Goal: Information Seeking & Learning: Learn about a topic

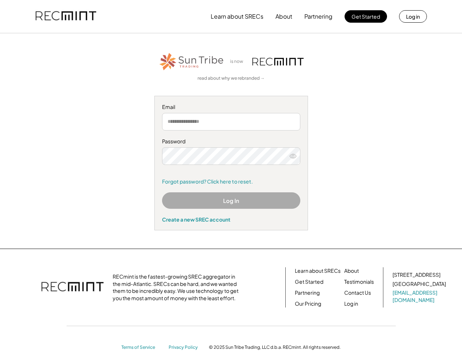
click at [231, 176] on div "Password Remember me Forgot password? Click here to reset." at bounding box center [231, 161] width 138 height 47
click at [231, 16] on button "Learn about SRECs" at bounding box center [237, 16] width 53 height 15
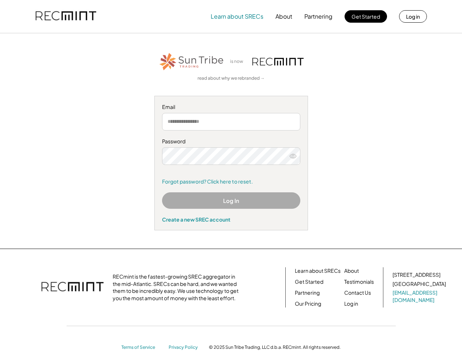
click at [66, 16] on img at bounding box center [65, 16] width 61 height 25
click at [319, 16] on button "Partnering" at bounding box center [318, 16] width 28 height 15
